Goal: Task Accomplishment & Management: Complete application form

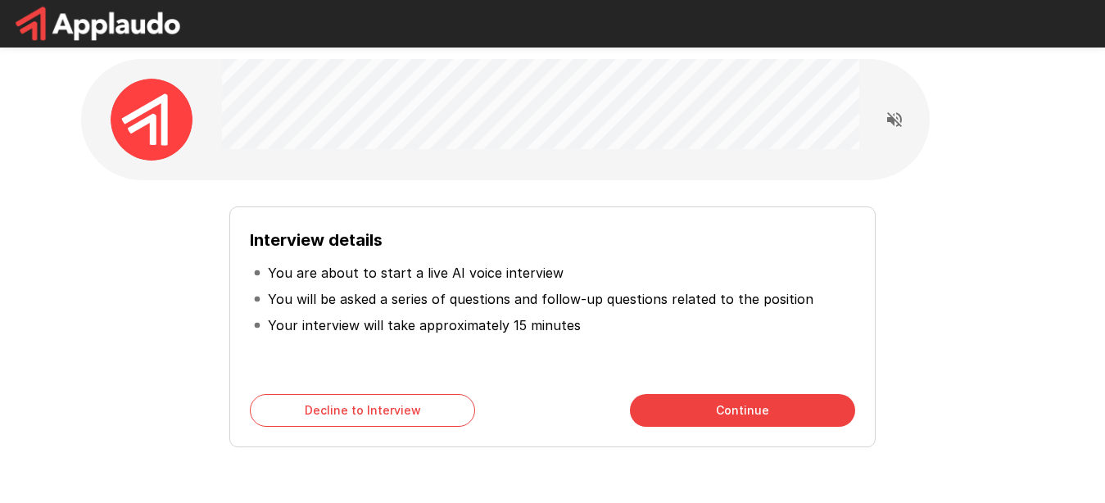
click at [713, 410] on button "Continue" at bounding box center [742, 410] width 225 height 33
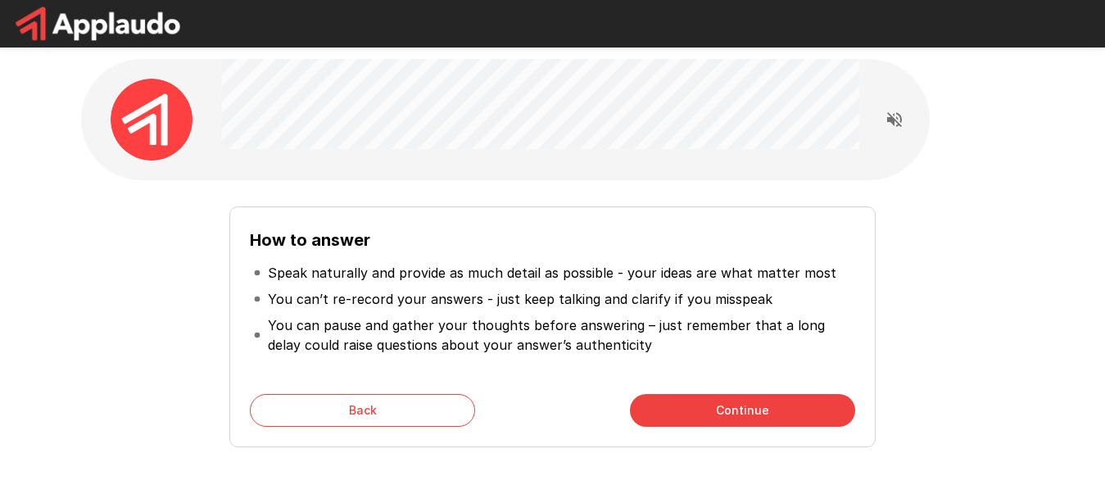
click at [713, 414] on button "Continue" at bounding box center [742, 410] width 225 height 33
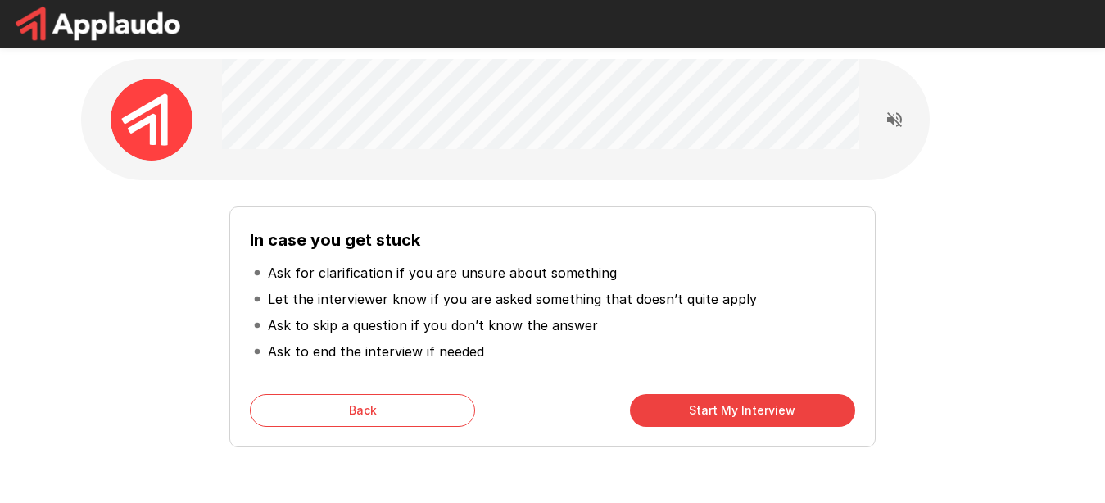
click at [719, 414] on button "Start My Interview" at bounding box center [742, 410] width 225 height 33
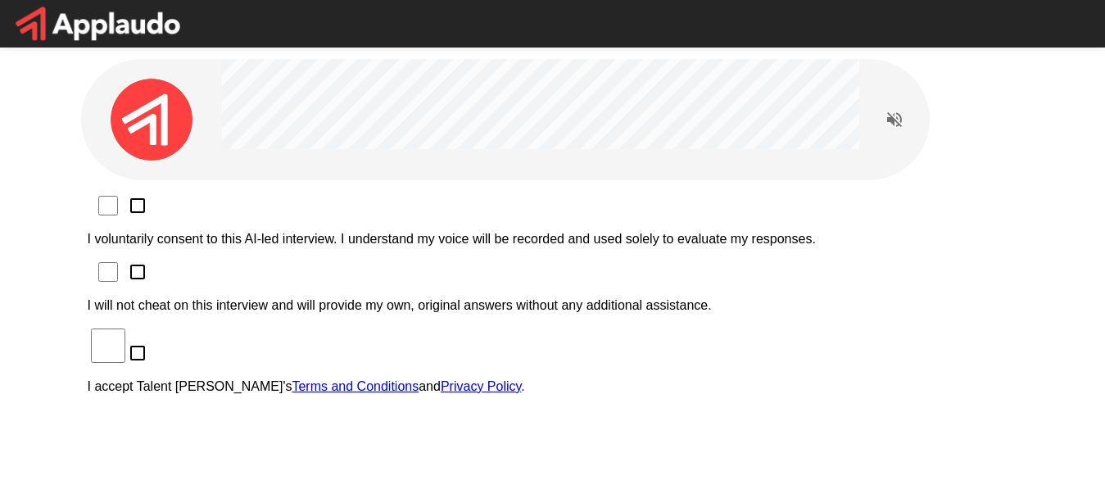
click at [292, 232] on p "I voluntarily consent to this AI-led interview. I understand my voice will be r…" at bounding box center [553, 239] width 930 height 15
click at [269, 298] on p "I will not cheat on this interview and will provide my own, original answers wi…" at bounding box center [553, 305] width 930 height 15
click at [272, 379] on p "I accept Talent Llama's Terms and Conditions and Privacy Policy ." at bounding box center [553, 386] width 930 height 15
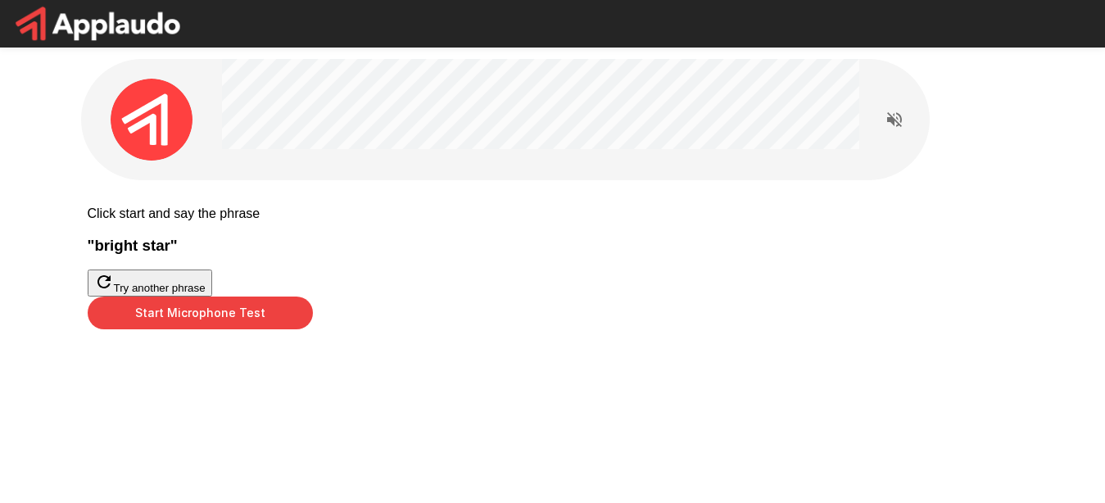
click at [313, 329] on button "Start Microphone Test" at bounding box center [200, 312] width 225 height 33
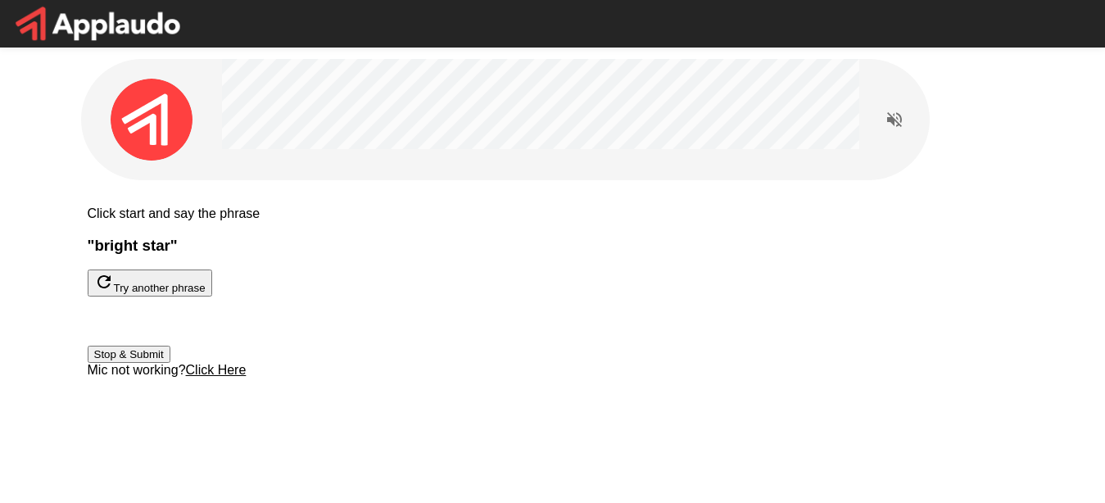
click at [170, 363] on button "Stop & Submit" at bounding box center [129, 354] width 83 height 17
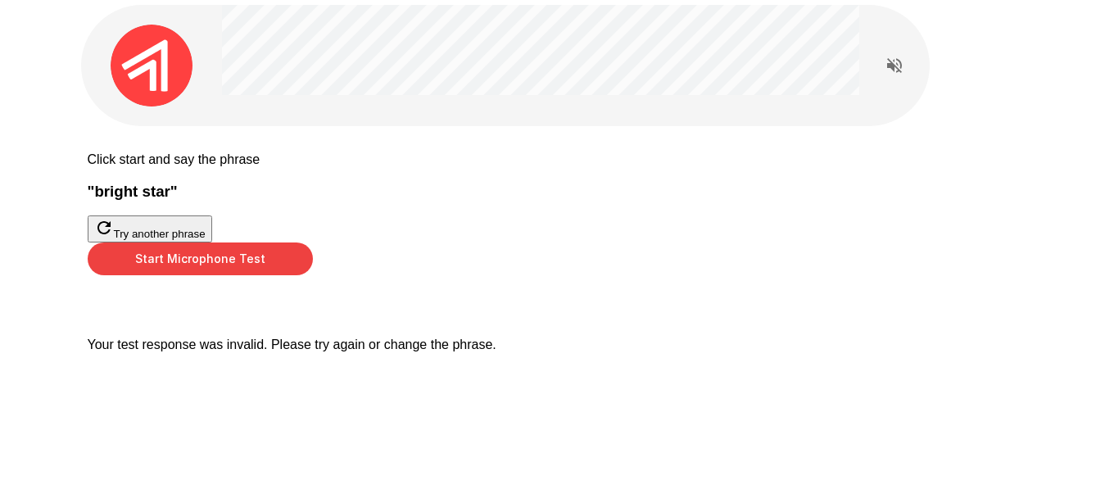
click at [313, 275] on button "Start Microphone Test" at bounding box center [200, 258] width 225 height 33
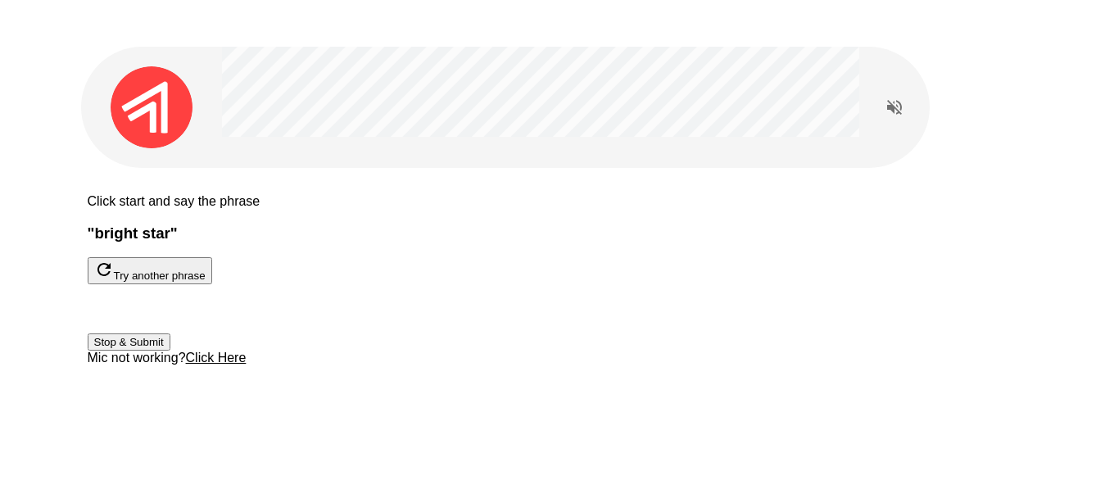
click at [170, 351] on button "Stop & Submit" at bounding box center [129, 341] width 83 height 17
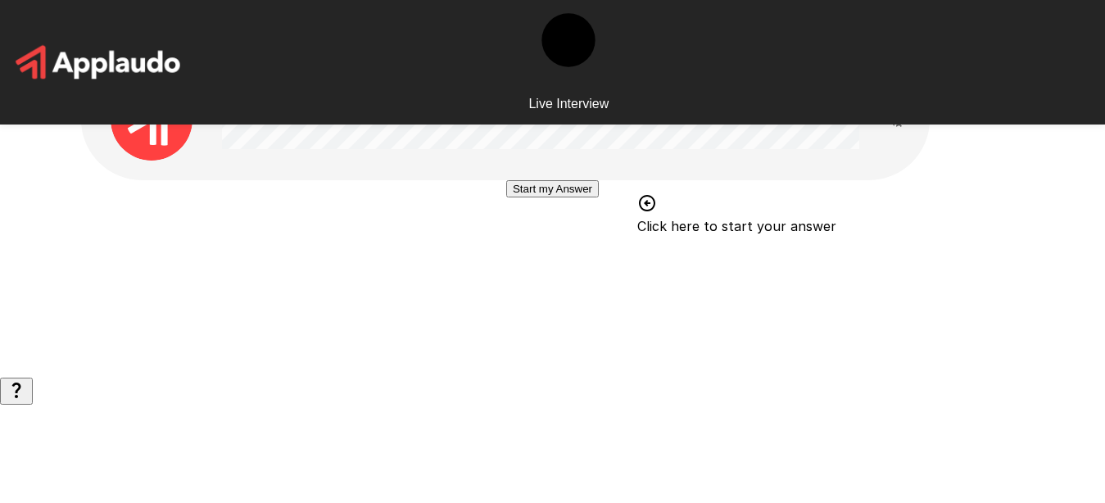
click at [594, 197] on button "Start my Answer" at bounding box center [552, 188] width 93 height 17
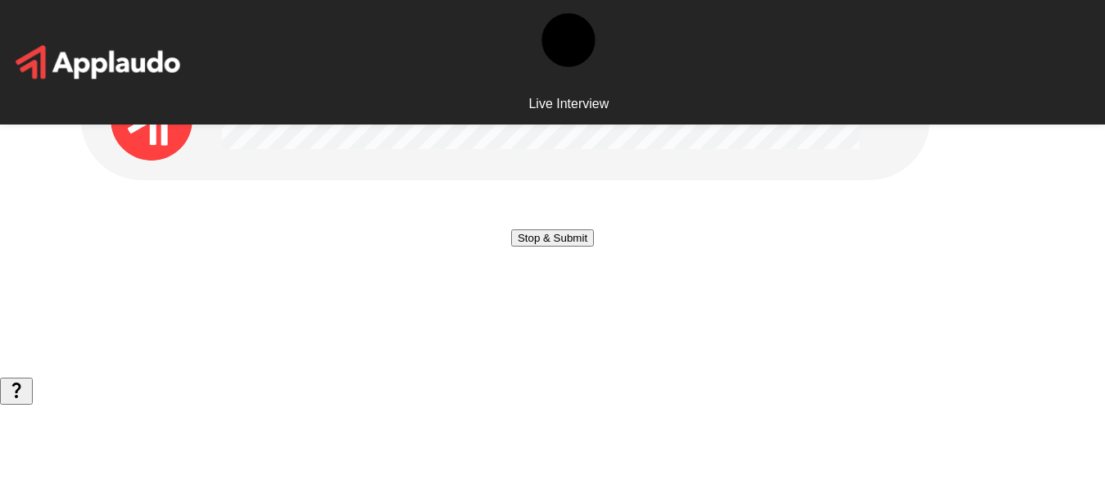
click at [579, 247] on button "Stop & Submit" at bounding box center [552, 237] width 83 height 17
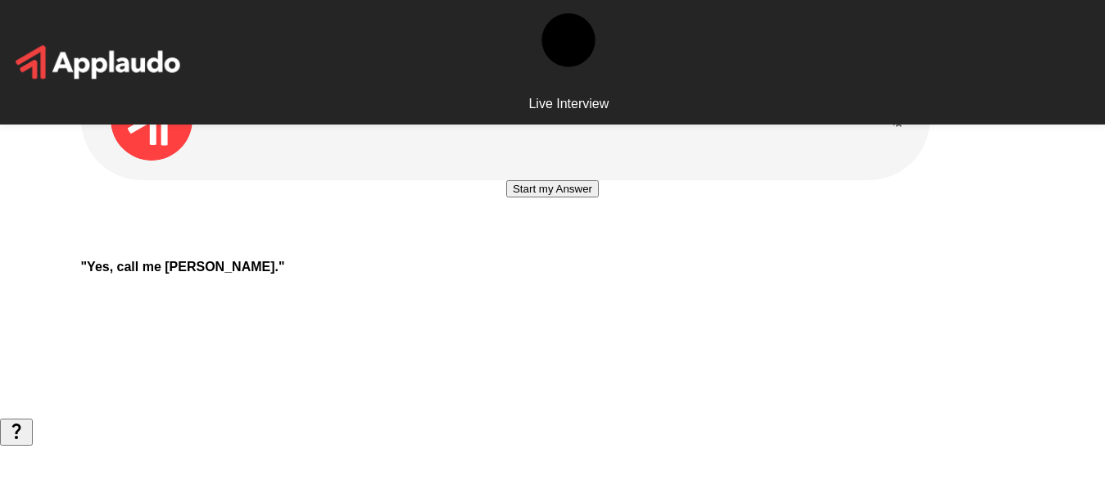
click at [579, 197] on button "Start my Answer" at bounding box center [552, 188] width 93 height 17
click at [587, 247] on button "Stop & Submit" at bounding box center [552, 237] width 83 height 17
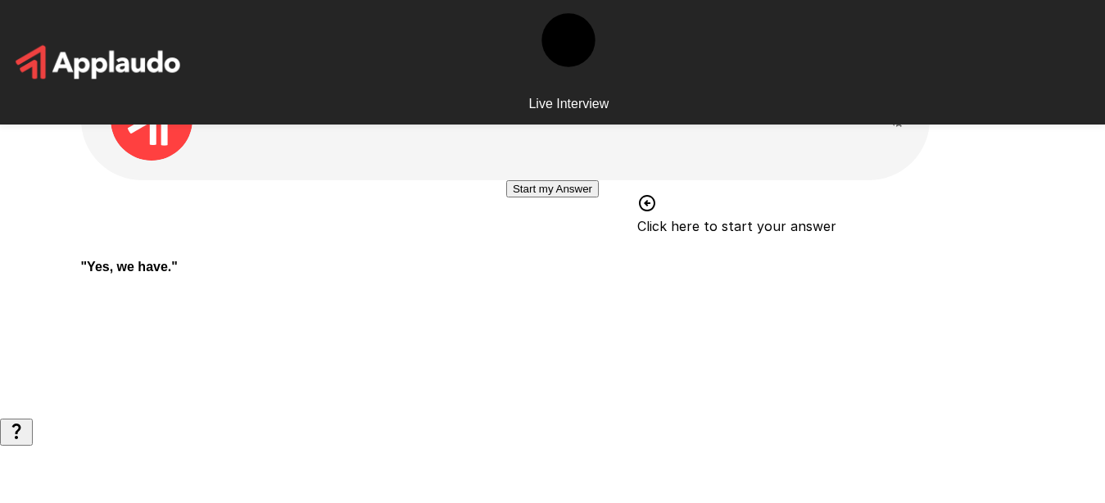
click at [568, 197] on button "Start my Answer" at bounding box center [552, 188] width 93 height 17
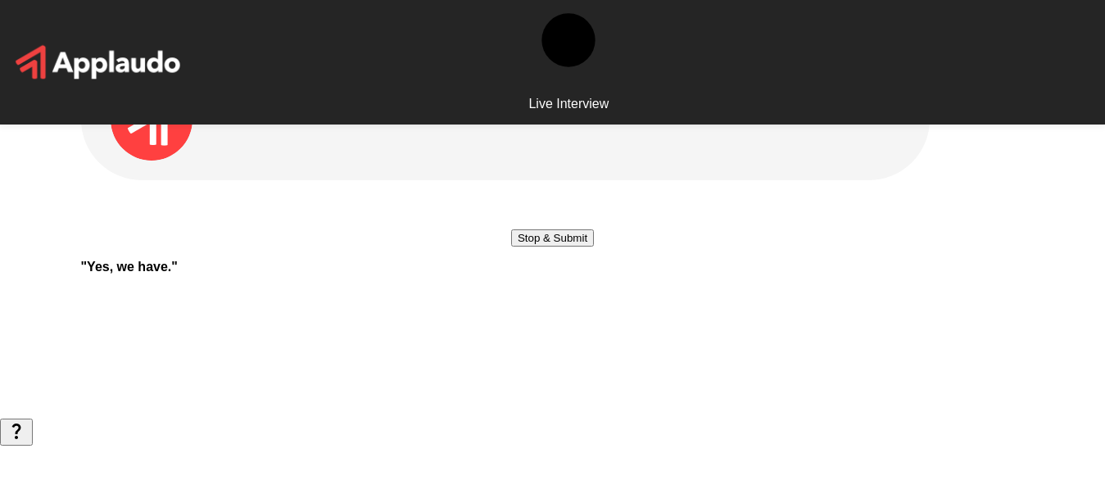
click at [568, 247] on button "Stop & Submit" at bounding box center [552, 237] width 83 height 17
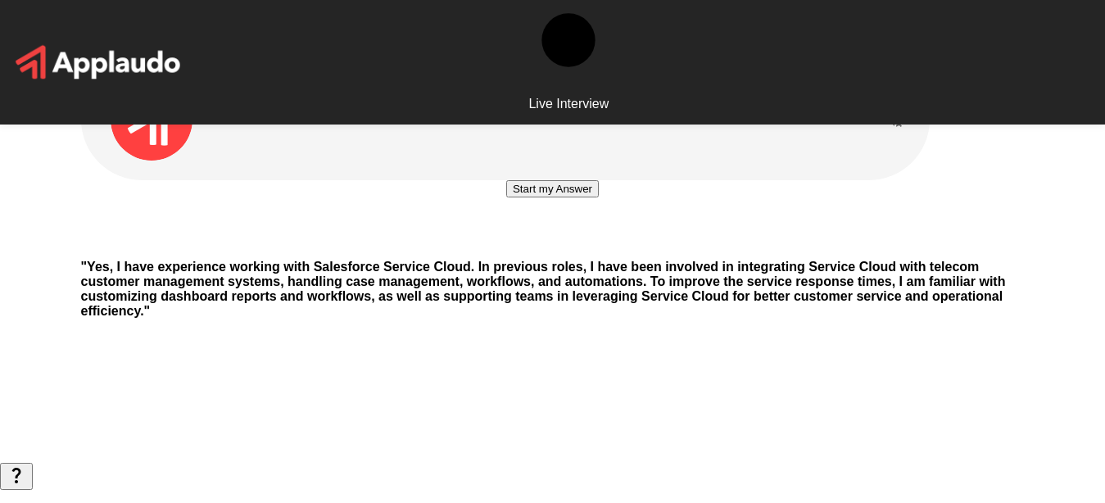
click at [575, 197] on button "Start my Answer" at bounding box center [552, 188] width 93 height 17
click at [578, 247] on button "Stop & Submit" at bounding box center [552, 237] width 83 height 17
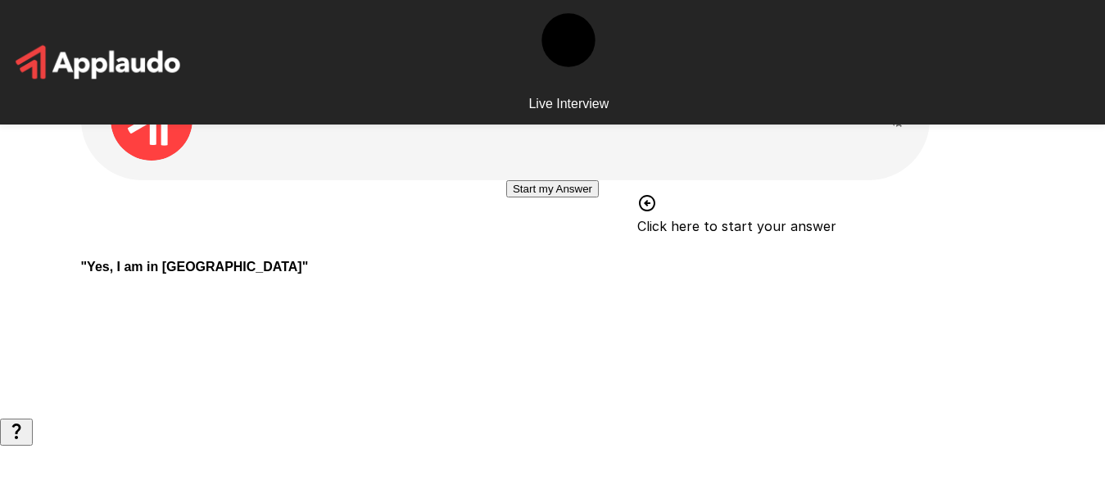
click at [573, 197] on button "Start my Answer" at bounding box center [552, 188] width 93 height 17
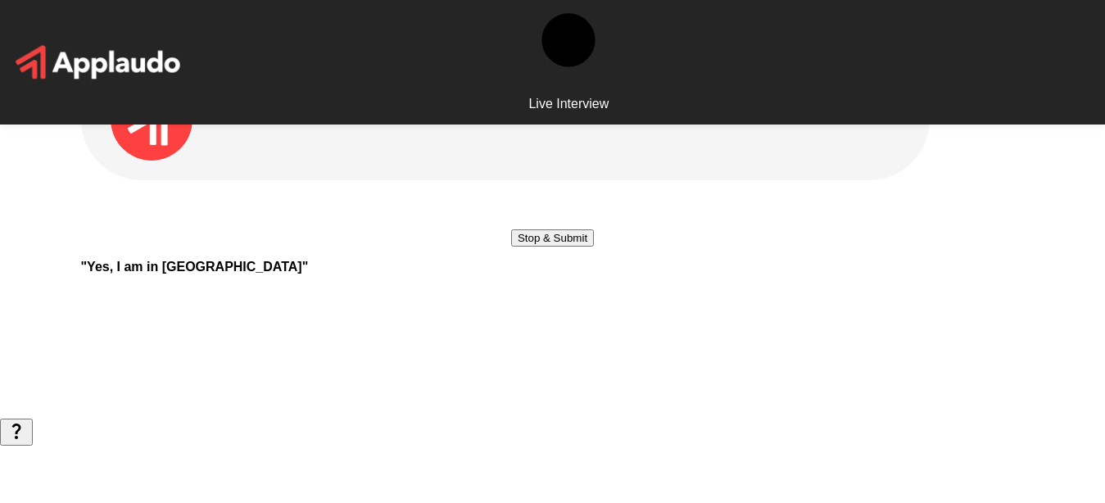
click at [511, 247] on button "Stop & Submit" at bounding box center [552, 237] width 83 height 17
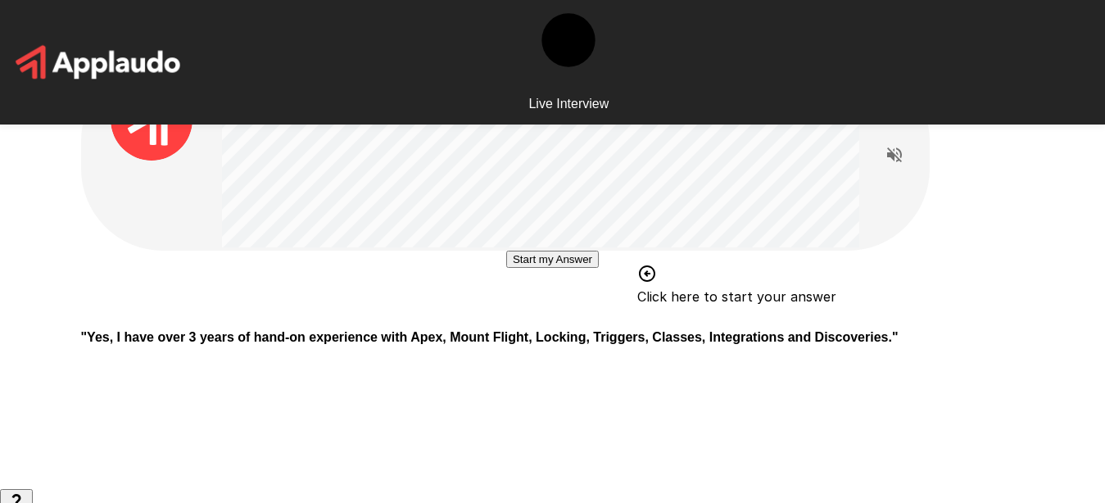
click at [563, 268] on button "Start my Answer" at bounding box center [552, 259] width 93 height 17
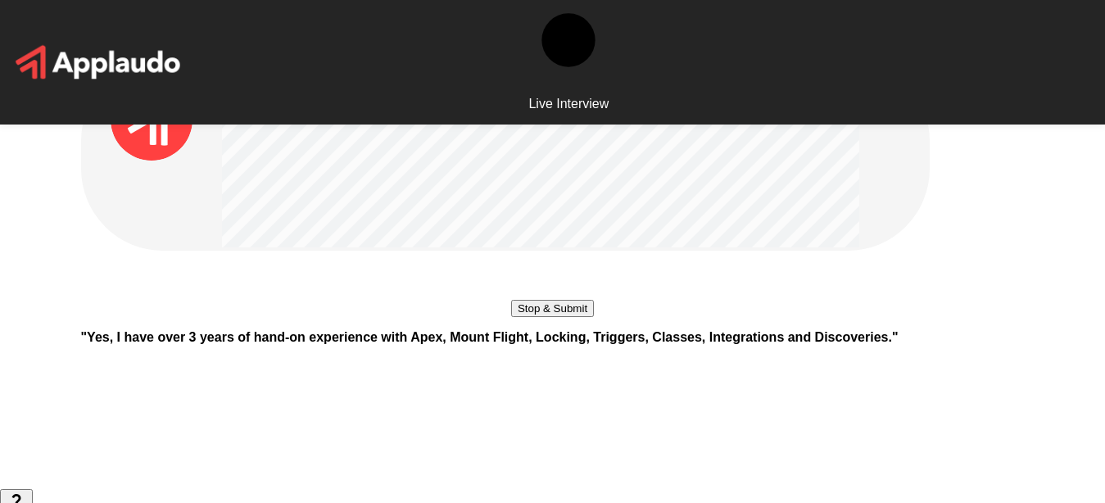
click at [594, 317] on button "Stop & Submit" at bounding box center [552, 308] width 83 height 17
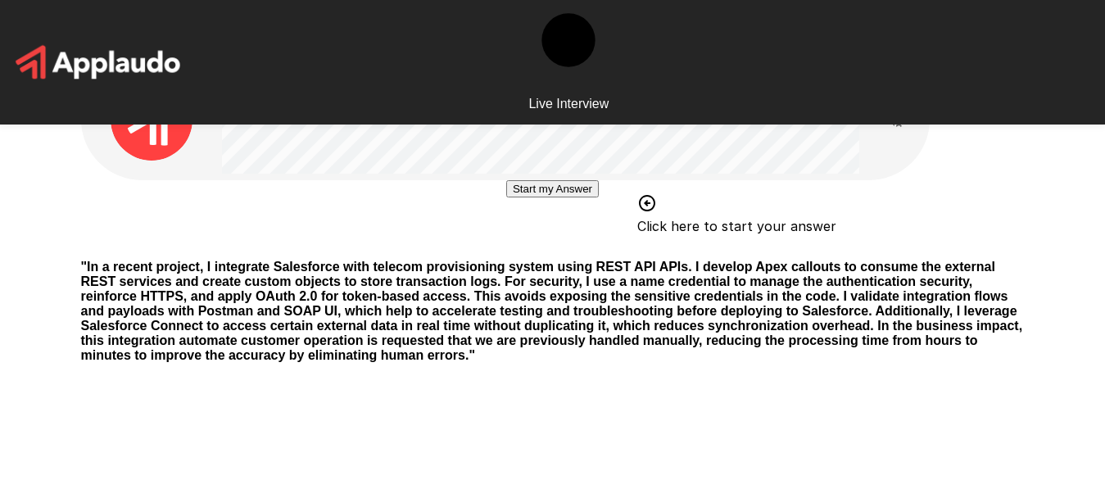
click at [566, 197] on button "Start my Answer" at bounding box center [552, 188] width 93 height 17
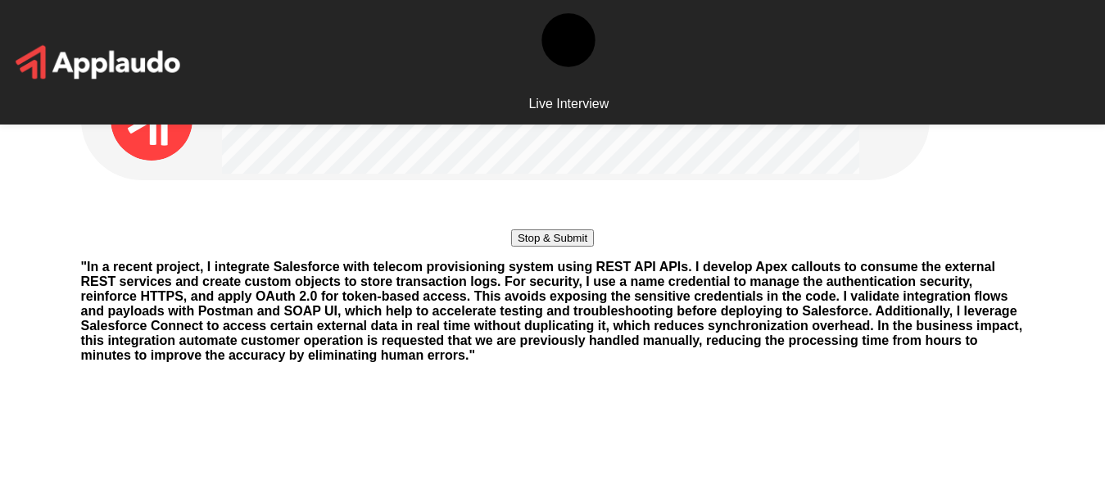
click at [566, 247] on button "Stop & Submit" at bounding box center [552, 237] width 83 height 17
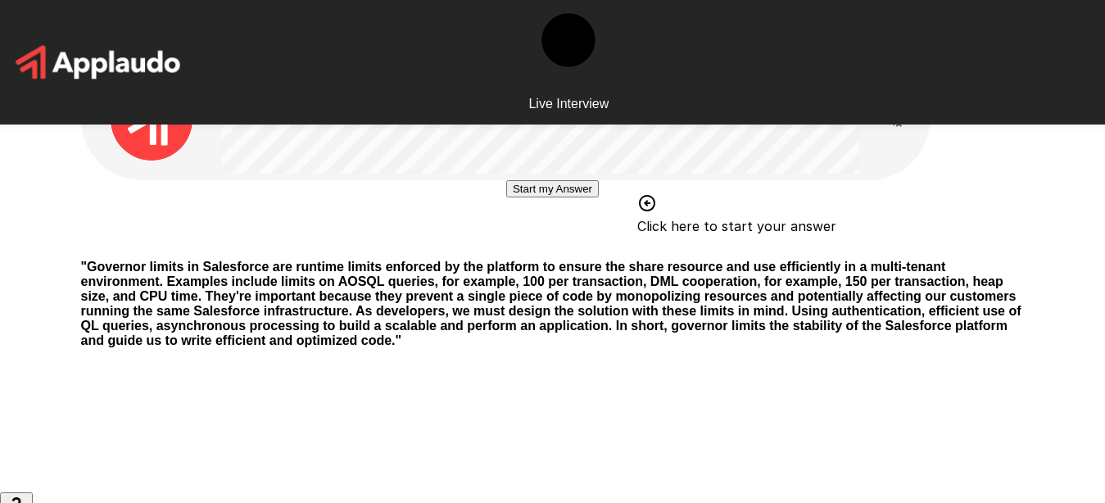
click at [599, 197] on button "Start my Answer" at bounding box center [552, 188] width 93 height 17
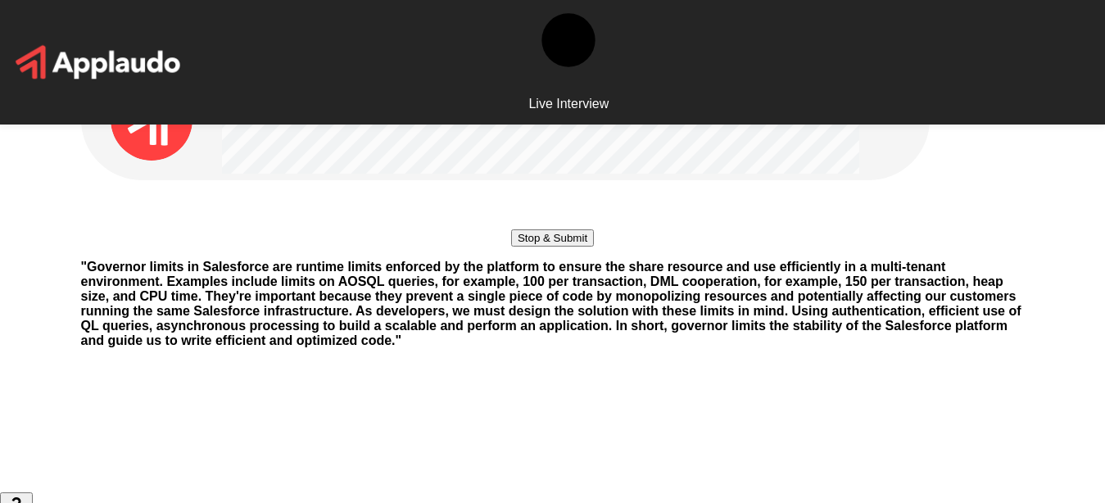
click at [594, 247] on button "Stop & Submit" at bounding box center [552, 237] width 83 height 17
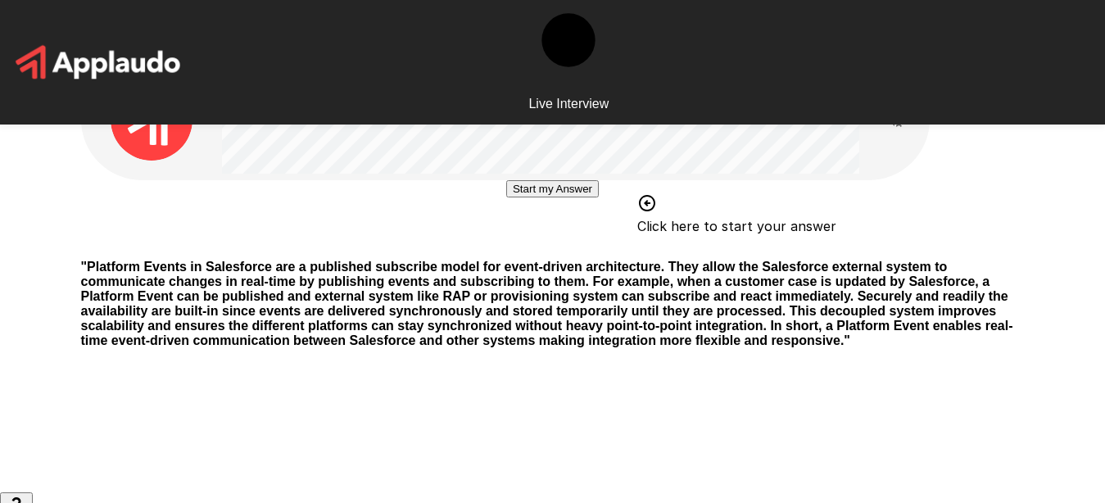
click at [599, 197] on button "Start my Answer" at bounding box center [552, 188] width 93 height 17
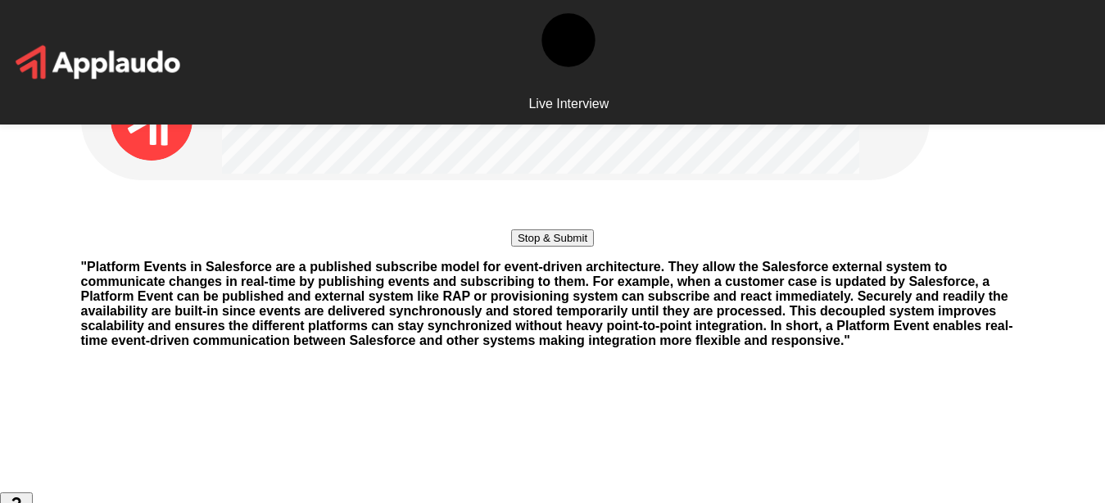
click at [582, 247] on button "Stop & Submit" at bounding box center [552, 237] width 83 height 17
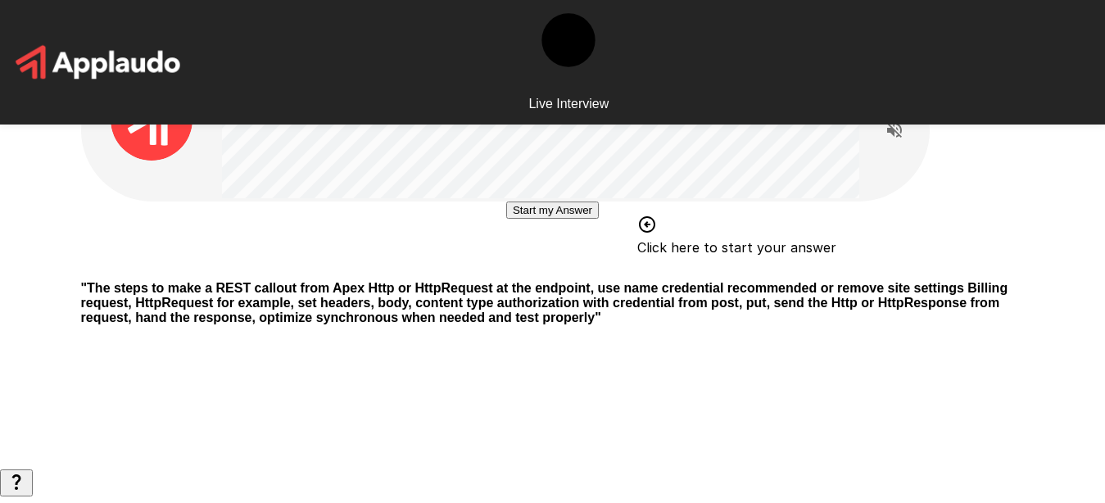
click at [567, 219] on button "Start my Answer" at bounding box center [552, 209] width 93 height 17
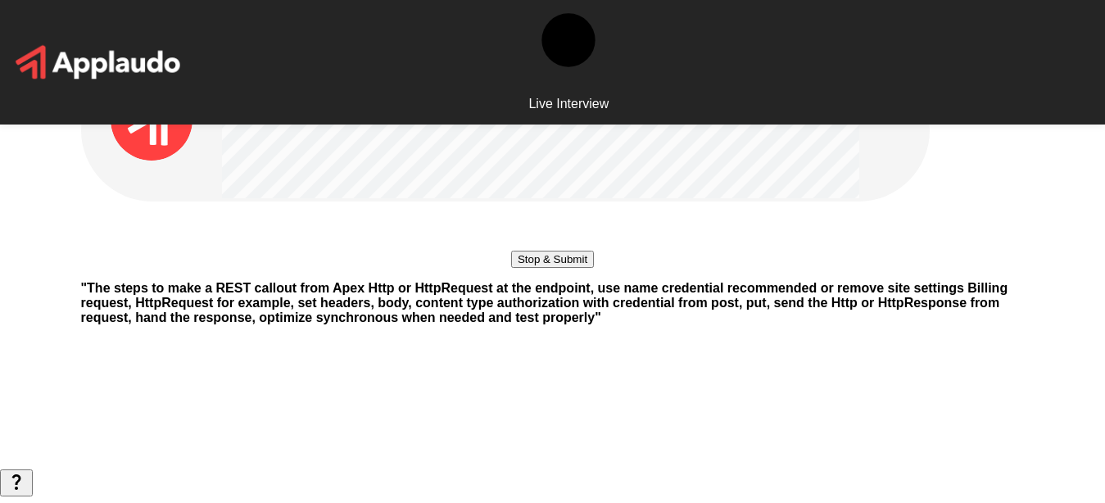
click at [566, 268] on button "Stop & Submit" at bounding box center [552, 259] width 83 height 17
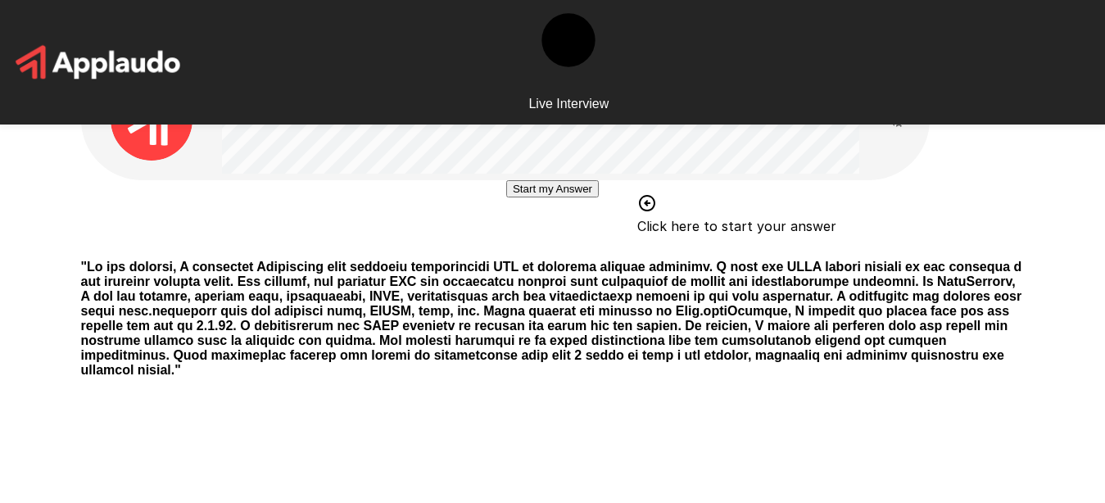
click at [562, 197] on button "Start my Answer" at bounding box center [552, 188] width 93 height 17
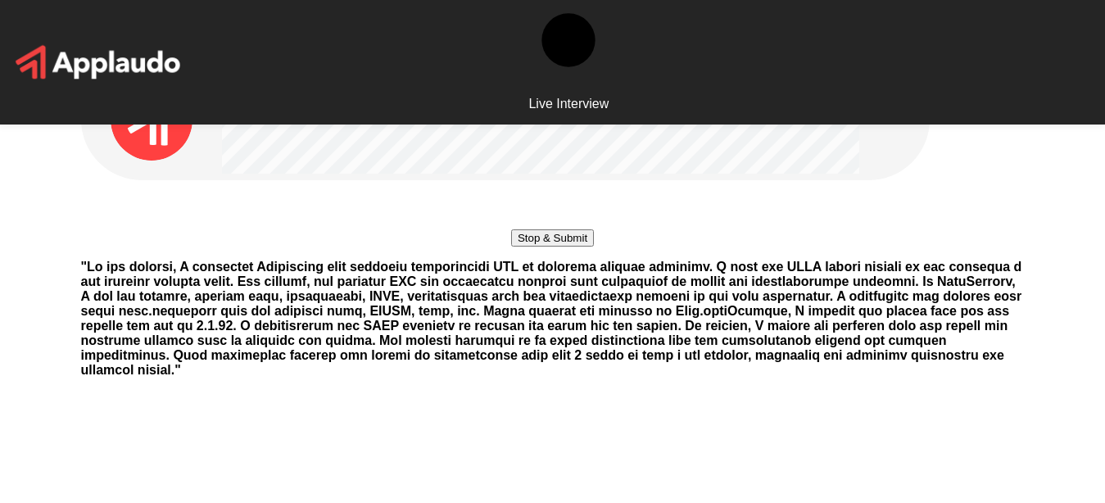
click at [579, 247] on button "Stop & Submit" at bounding box center [552, 237] width 83 height 17
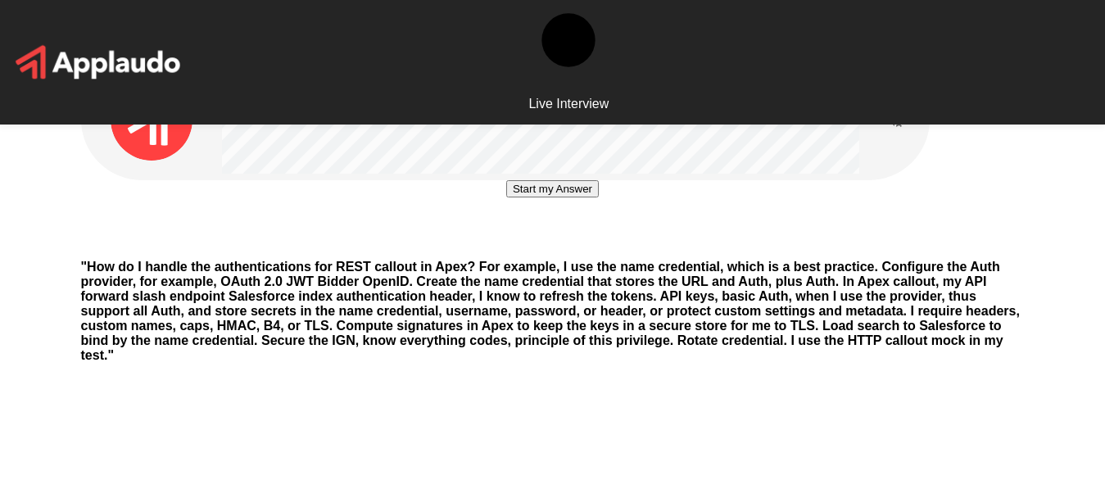
click at [558, 197] on button "Start my Answer" at bounding box center [552, 188] width 93 height 17
click at [594, 247] on button "Stop & Submit" at bounding box center [552, 237] width 83 height 17
